Goal: Communication & Community: Participate in discussion

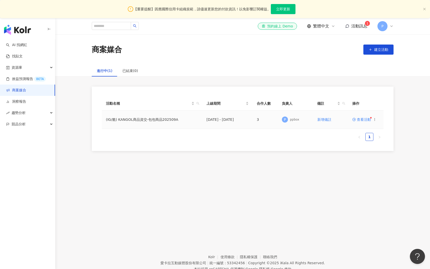
click at [358, 119] on span "查看活動" at bounding box center [361, 120] width 19 height 4
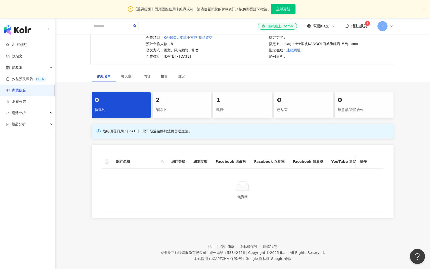
scroll to position [57, 0]
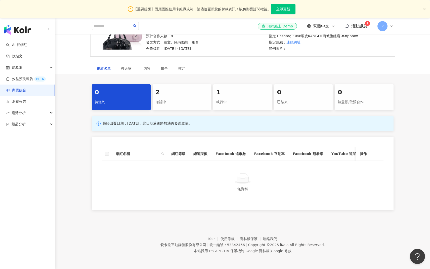
click at [237, 97] on div "1 執行中" at bounding box center [242, 97] width 59 height 26
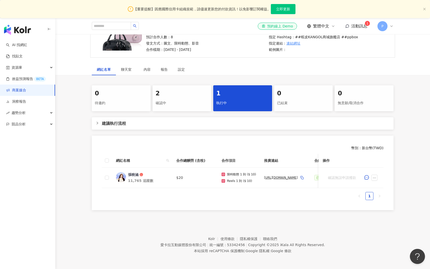
click at [359, 26] on span "活動訊息" at bounding box center [359, 26] width 16 height 5
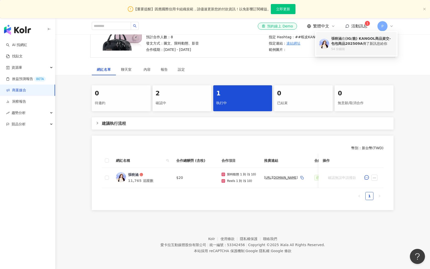
click at [357, 42] on b "(IG/脆) KANGOL商品資交-包包商品202509A" at bounding box center [361, 40] width 60 height 9
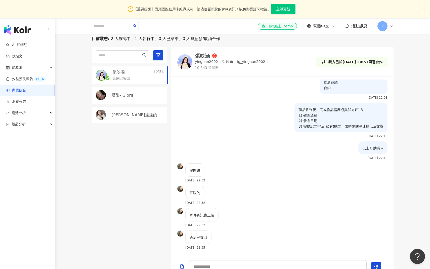
scroll to position [122, 0]
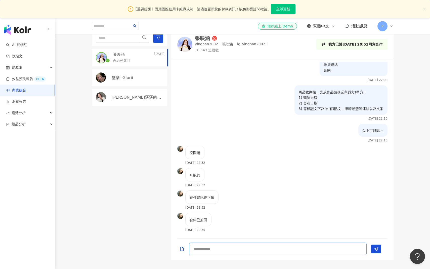
click at [206, 247] on textarea at bounding box center [277, 248] width 177 height 13
type textarea "*"
type textarea "*****"
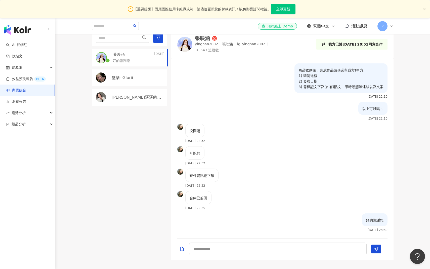
click at [256, 204] on div "合約已簽回 [DATE] 22:35" at bounding box center [282, 202] width 222 height 22
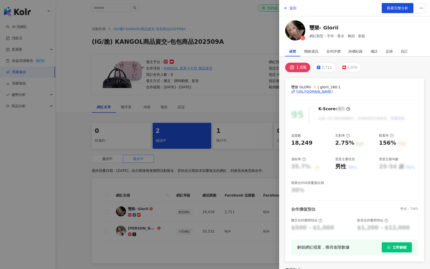
click at [82, 55] on div at bounding box center [215, 134] width 430 height 269
